Goal: Navigation & Orientation: Find specific page/section

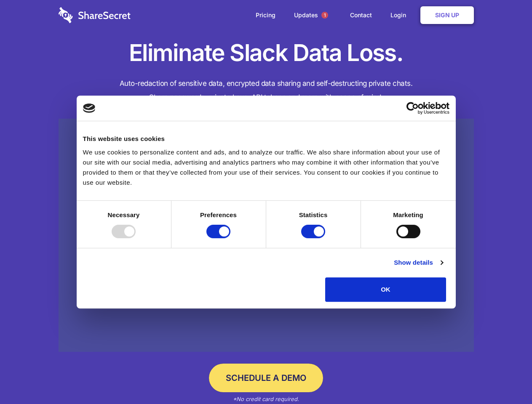
click at [136, 238] on div at bounding box center [124, 231] width 24 height 13
click at [230, 238] on input "Preferences" at bounding box center [218, 231] width 24 height 13
checkbox input "false"
click at [314, 238] on input "Statistics" at bounding box center [313, 231] width 24 height 13
checkbox input "false"
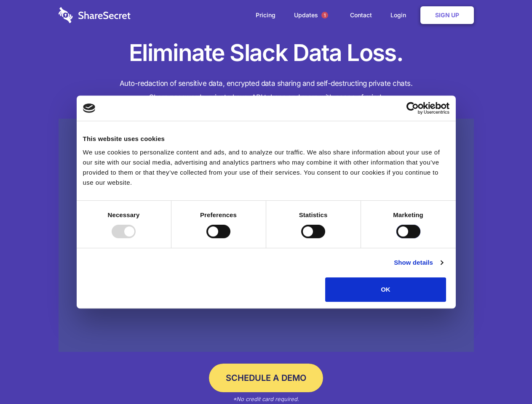
click at [396, 238] on input "Marketing" at bounding box center [408, 231] width 24 height 13
checkbox input "true"
click at [442, 268] on link "Show details" at bounding box center [418, 263] width 49 height 10
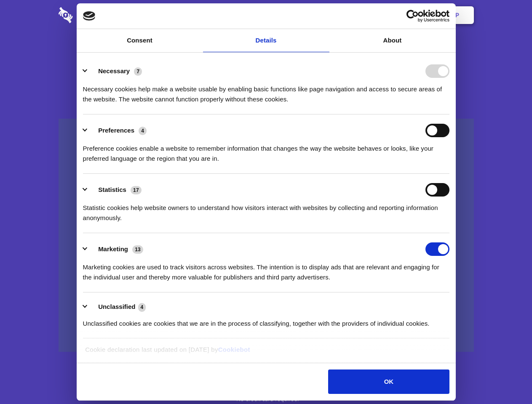
click at [449, 114] on li "Necessary 7 Necessary cookies help make a website usable by enabling basic func…" at bounding box center [266, 84] width 366 height 59
click at [324, 15] on span "1" at bounding box center [324, 15] width 7 height 7
